Goal: Information Seeking & Learning: Learn about a topic

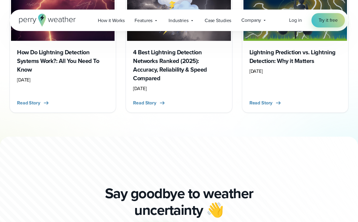
scroll to position [1646, 0]
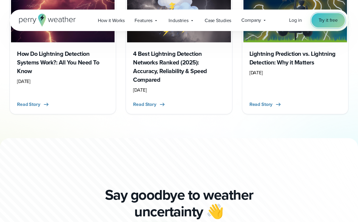
click at [328, 18] on span "Try it free" at bounding box center [328, 20] width 19 height 7
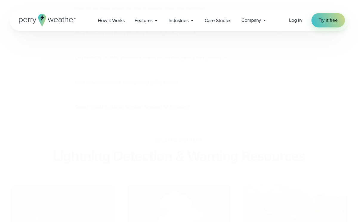
scroll to position [1490, 0]
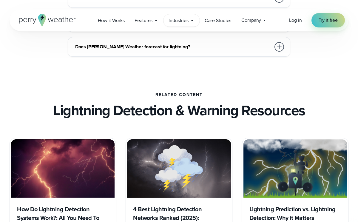
click at [191, 25] on div "Industries Featured Case Study How PGA of America is Prioritizing Golfer Safety…" at bounding box center [182, 20] width 36 height 12
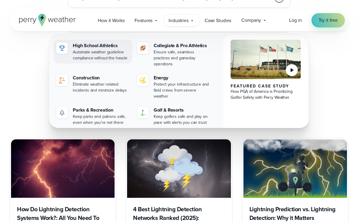
click at [100, 48] on div "High School Athletics" at bounding box center [101, 45] width 57 height 7
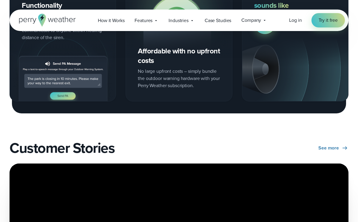
scroll to position [1258, 0]
